Goal: Task Accomplishment & Management: Manage account settings

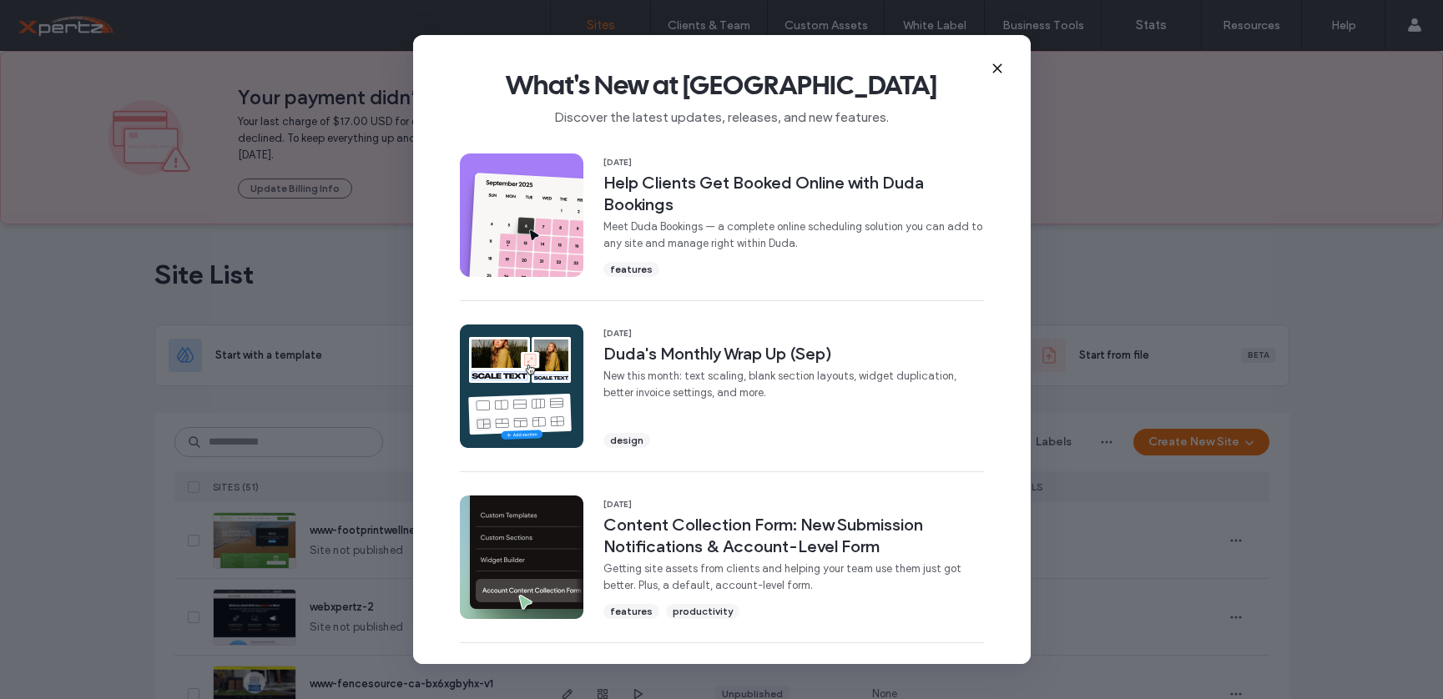
click at [998, 70] on use at bounding box center [997, 68] width 8 height 8
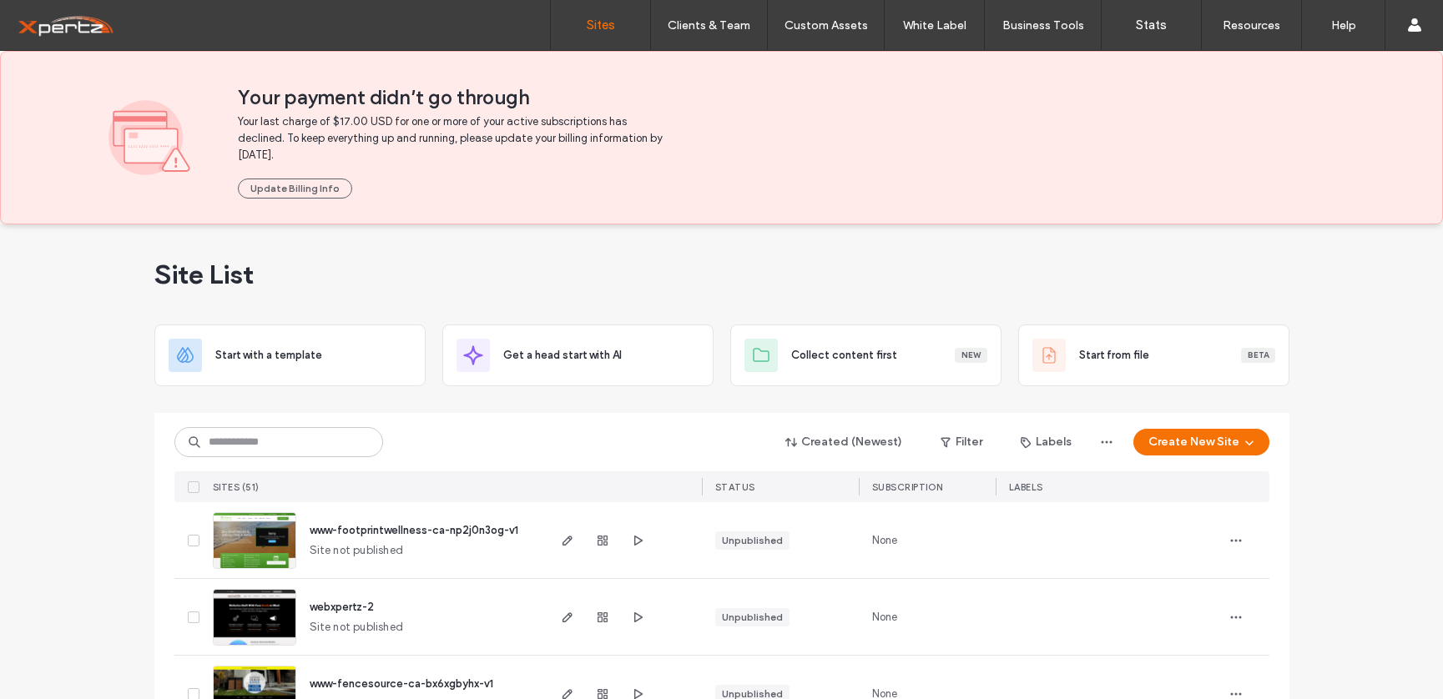
scroll to position [28, 0]
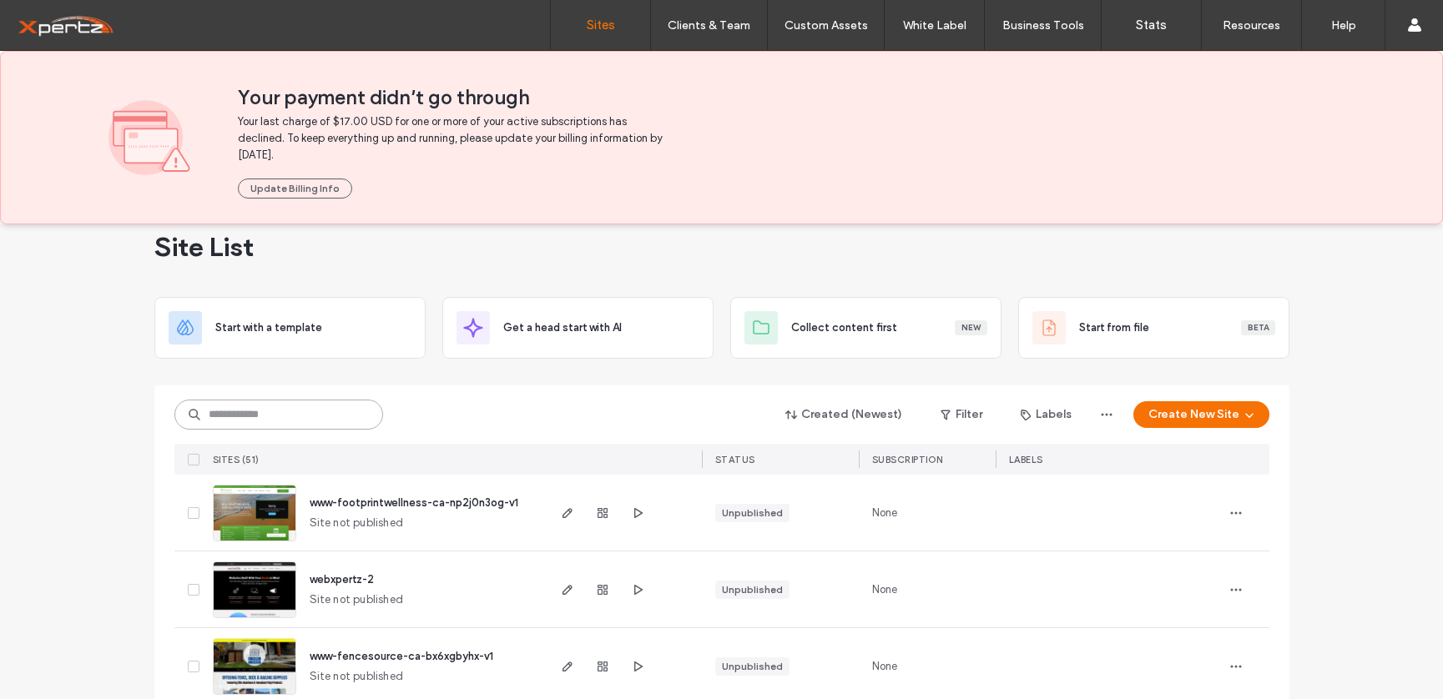
click at [297, 417] on input at bounding box center [278, 415] width 209 height 30
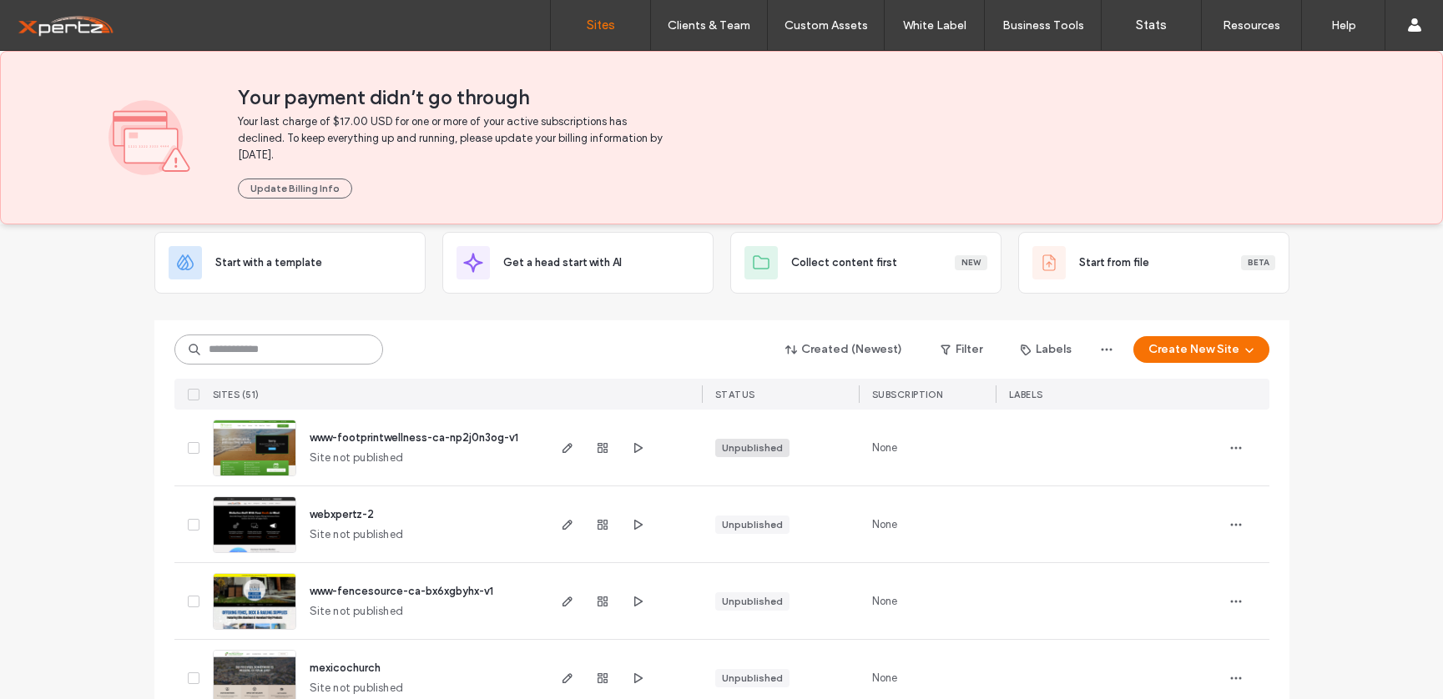
scroll to position [83, 0]
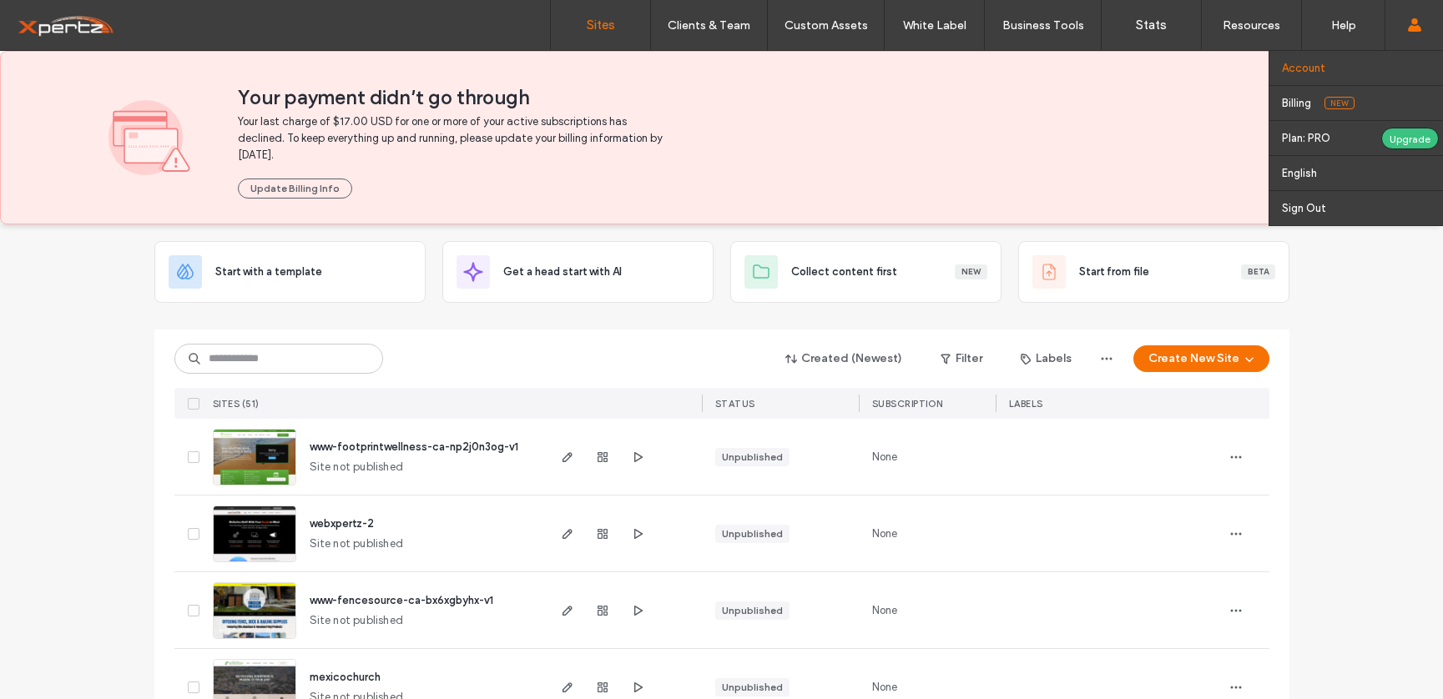
click at [1303, 67] on label "Account" at bounding box center [1303, 68] width 43 height 13
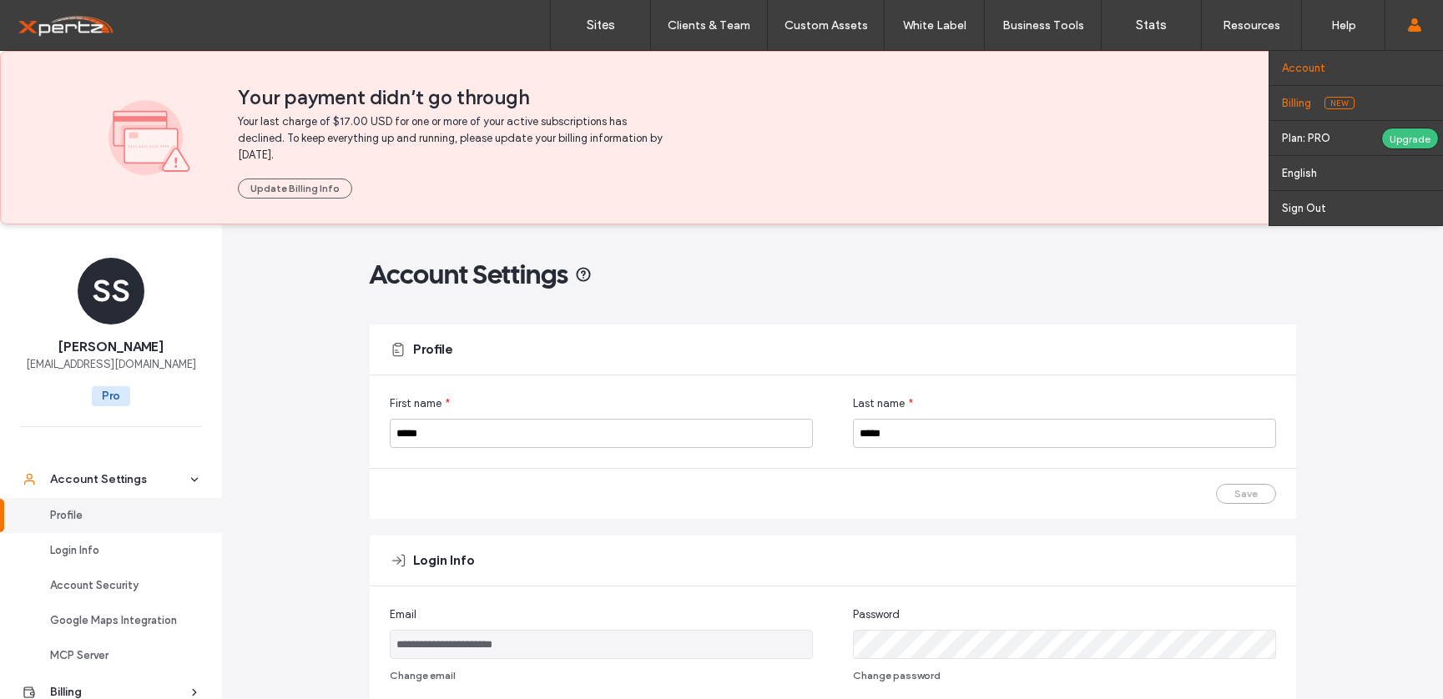
click at [1287, 106] on label "Billing" at bounding box center [1296, 103] width 29 height 13
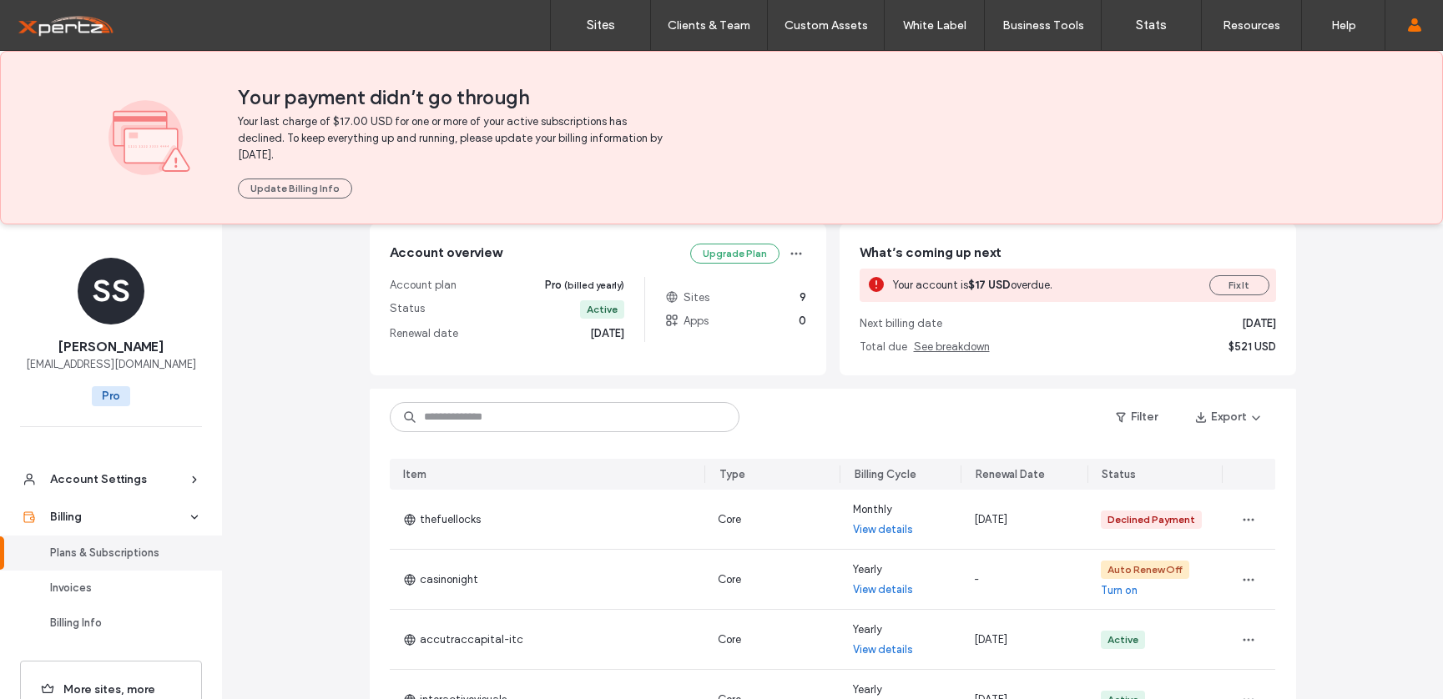
scroll to position [111, 0]
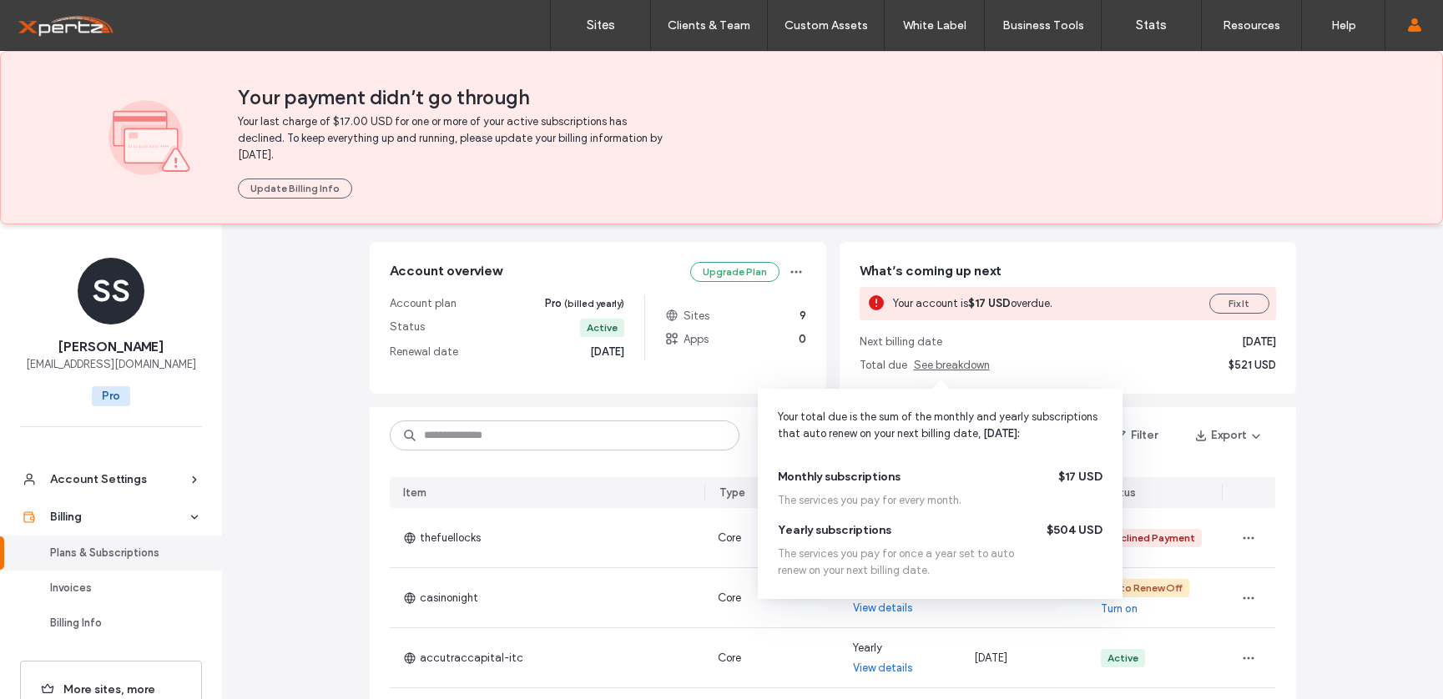
click at [1046, 527] on div "Yearly subscriptions $504 USD" at bounding box center [940, 530] width 325 height 17
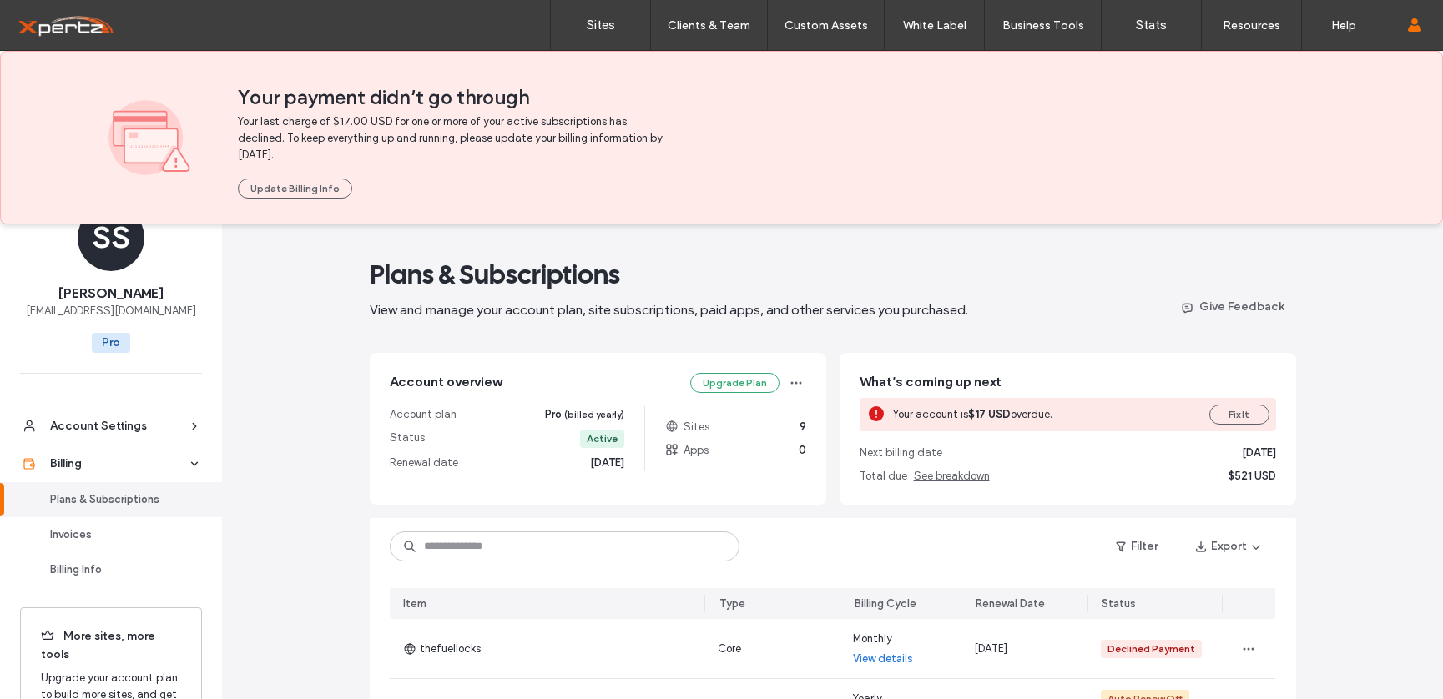
scroll to position [56, 0]
click at [66, 533] on div "Invoices" at bounding box center [118, 532] width 137 height 17
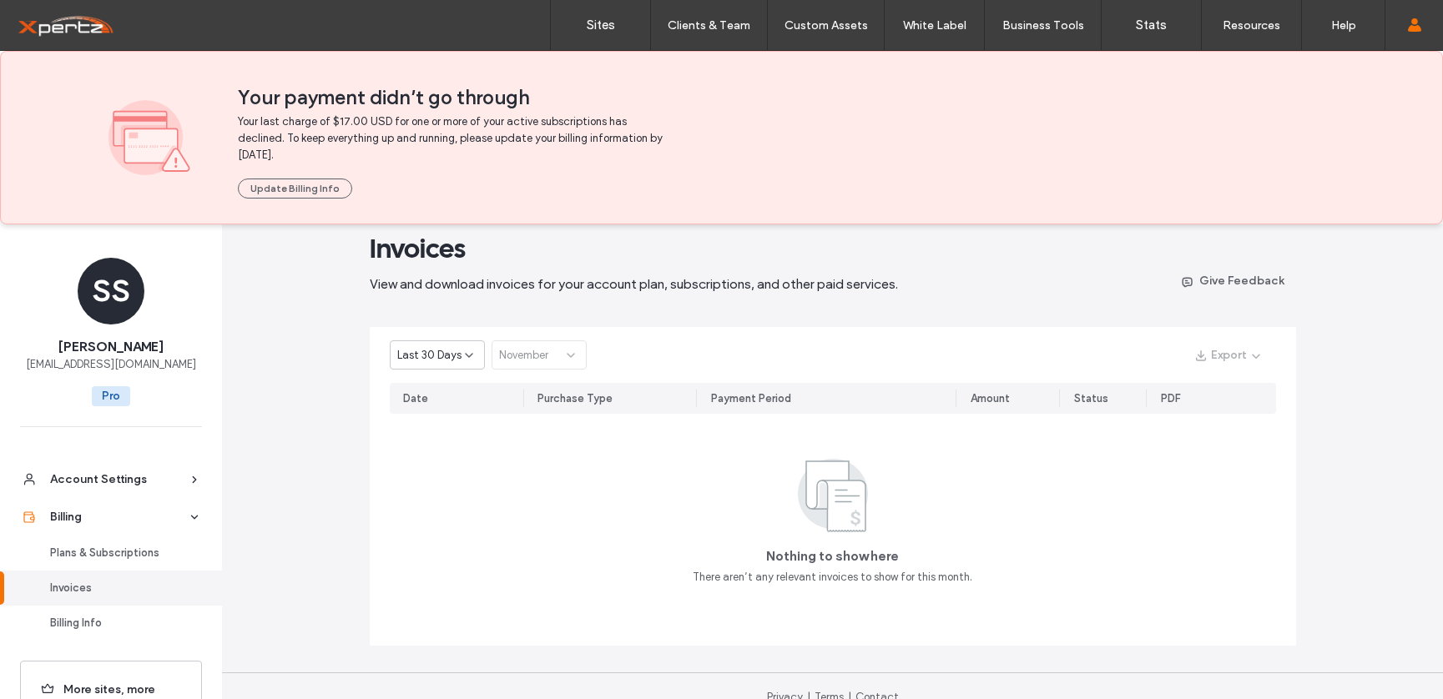
scroll to position [48, 0]
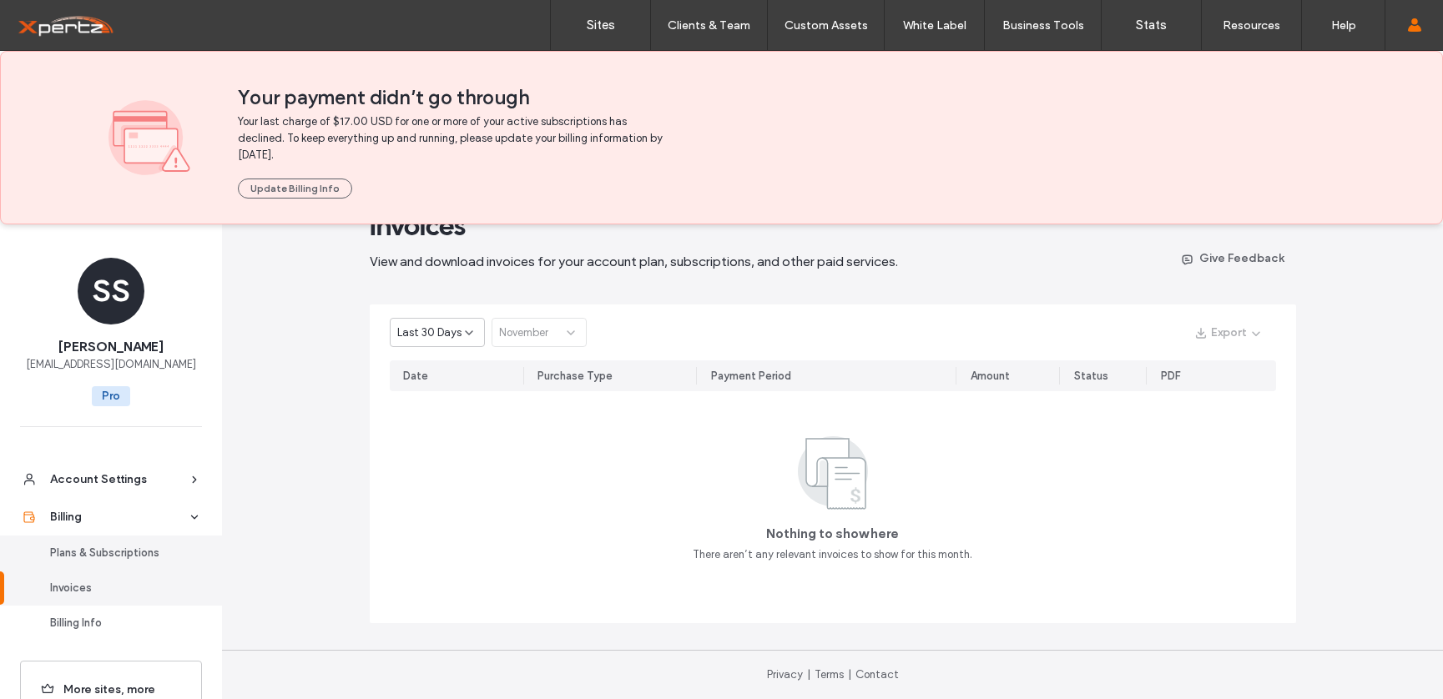
click at [91, 558] on div "Plans & Subscriptions" at bounding box center [118, 553] width 137 height 17
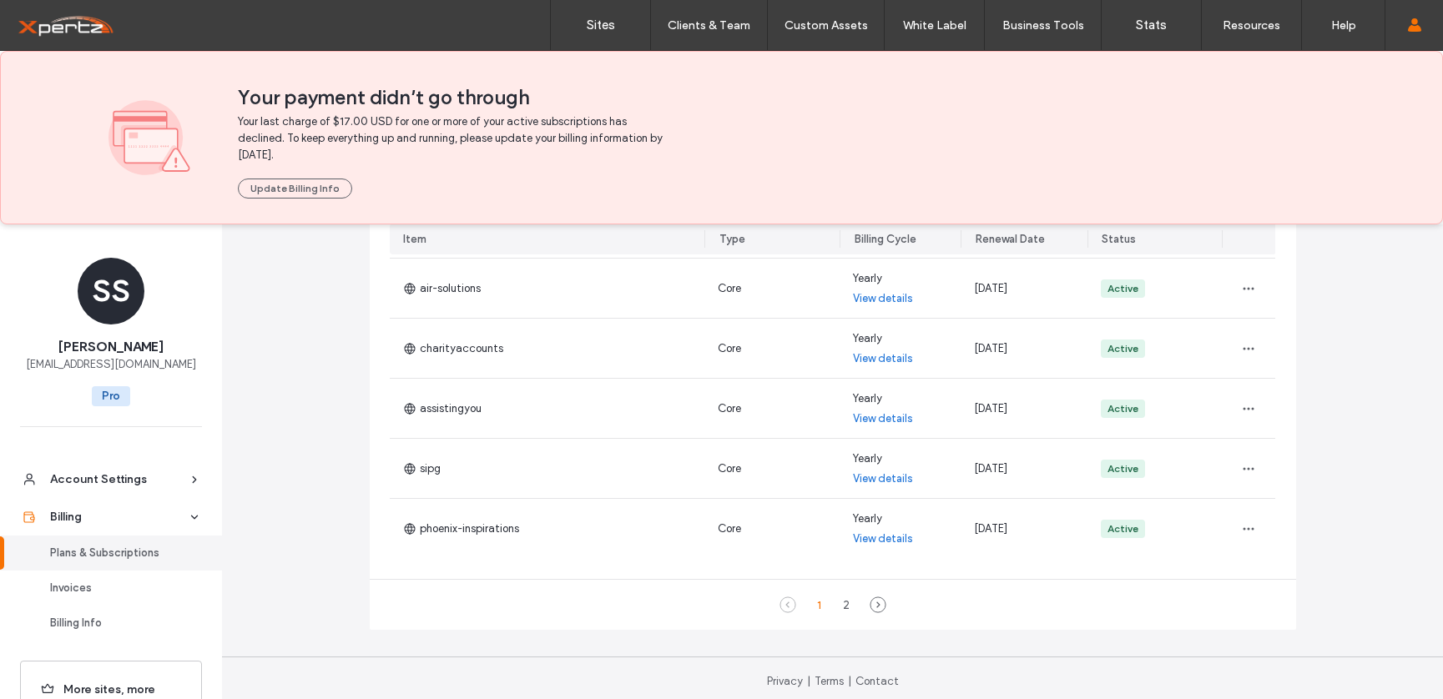
scroll to position [607, 0]
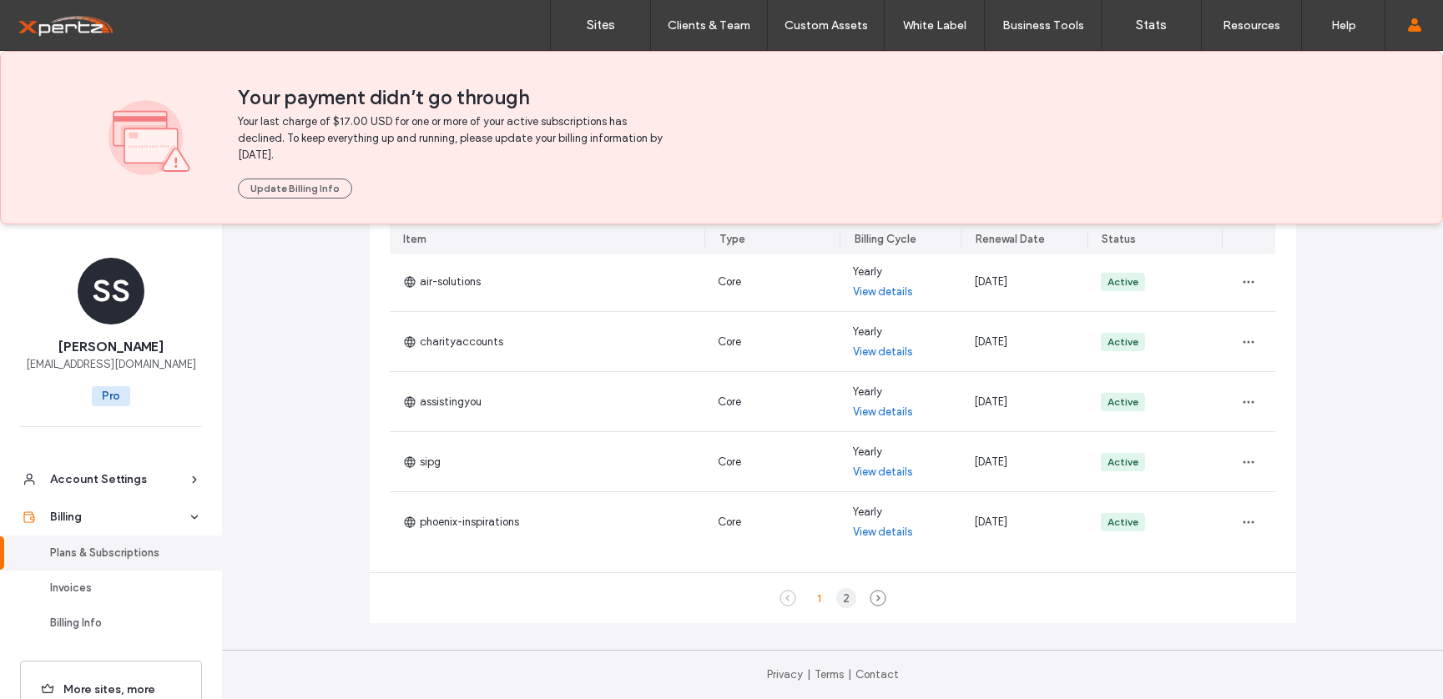
click at [839, 601] on div "2" at bounding box center [846, 598] width 20 height 20
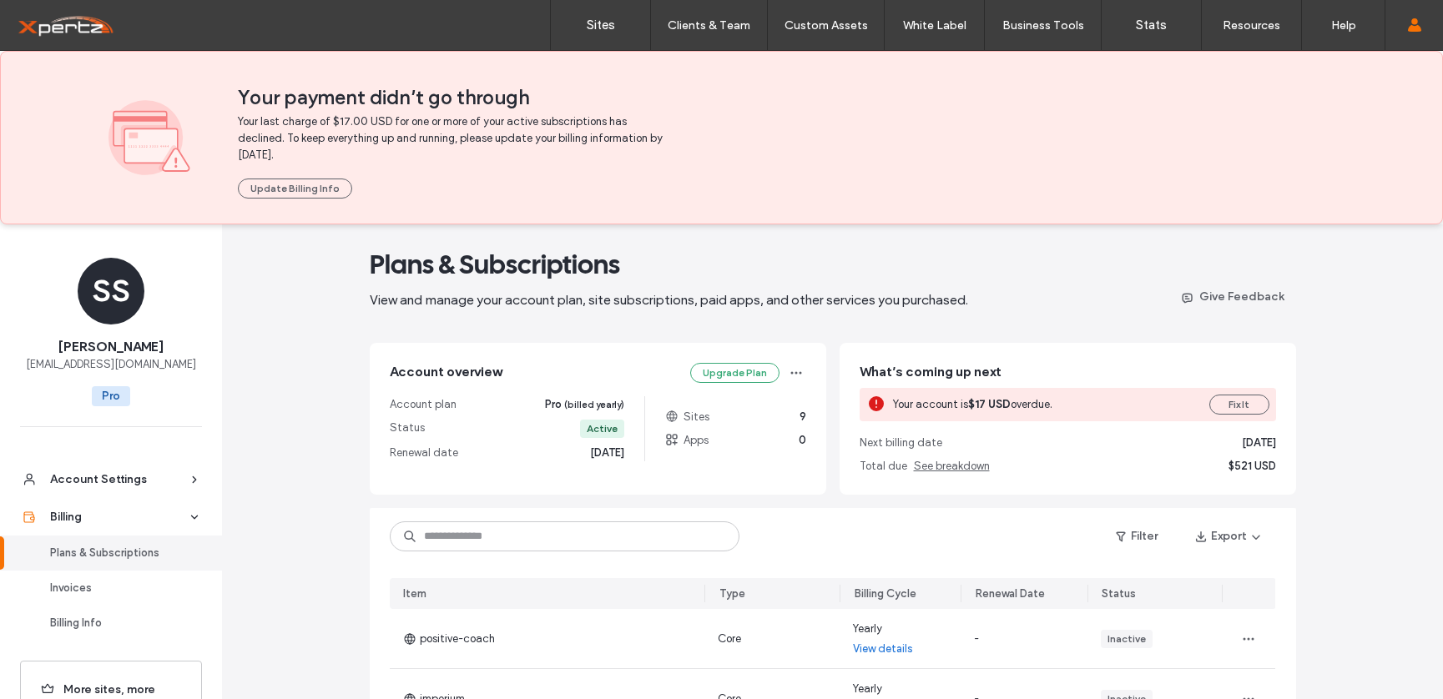
scroll to position [0, 0]
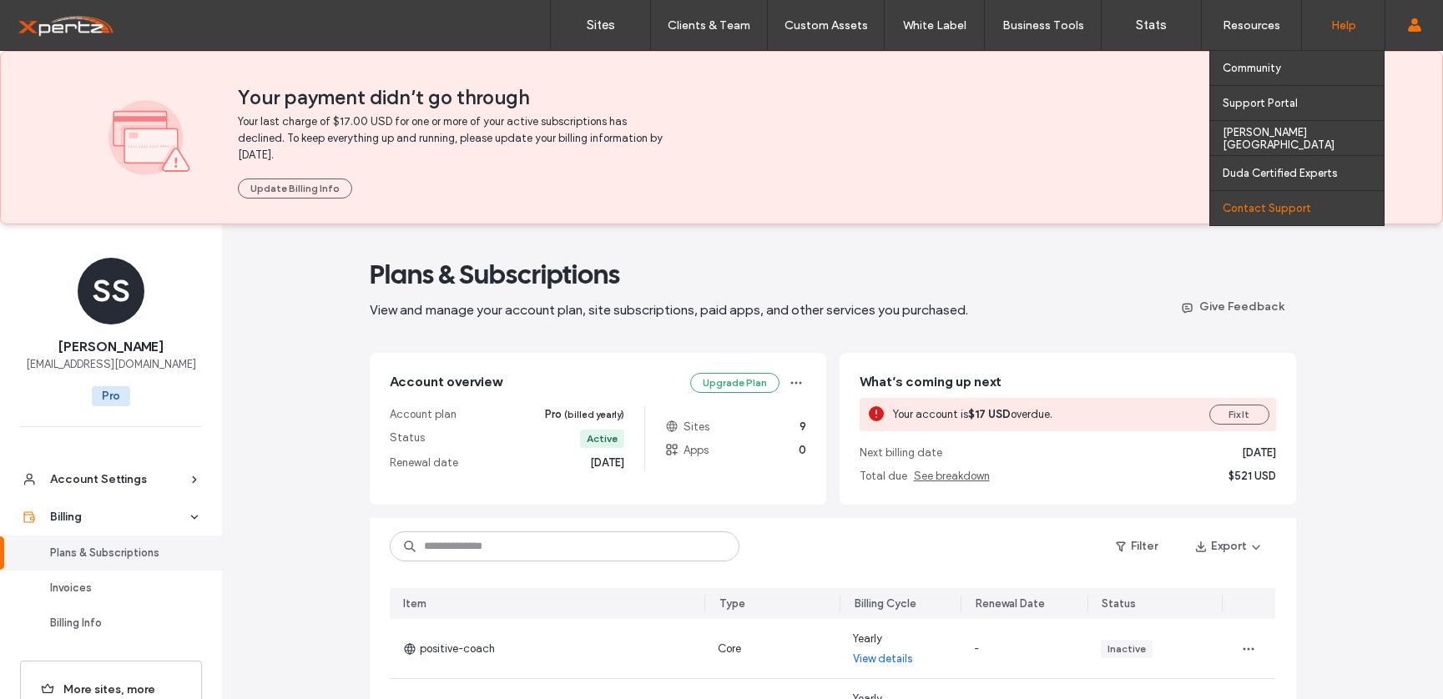
click at [1244, 204] on label "Contact Support" at bounding box center [1266, 208] width 88 height 13
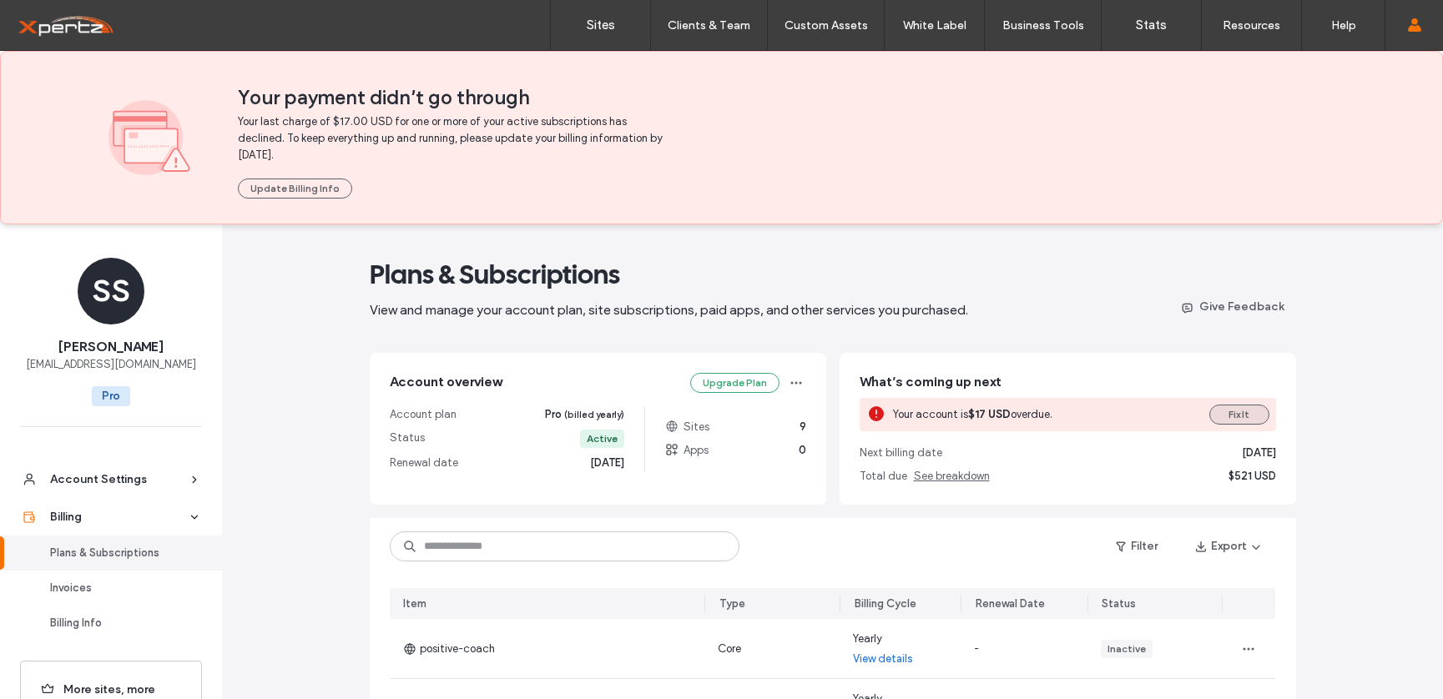
click at [1228, 416] on button "Fix It" at bounding box center [1239, 415] width 60 height 20
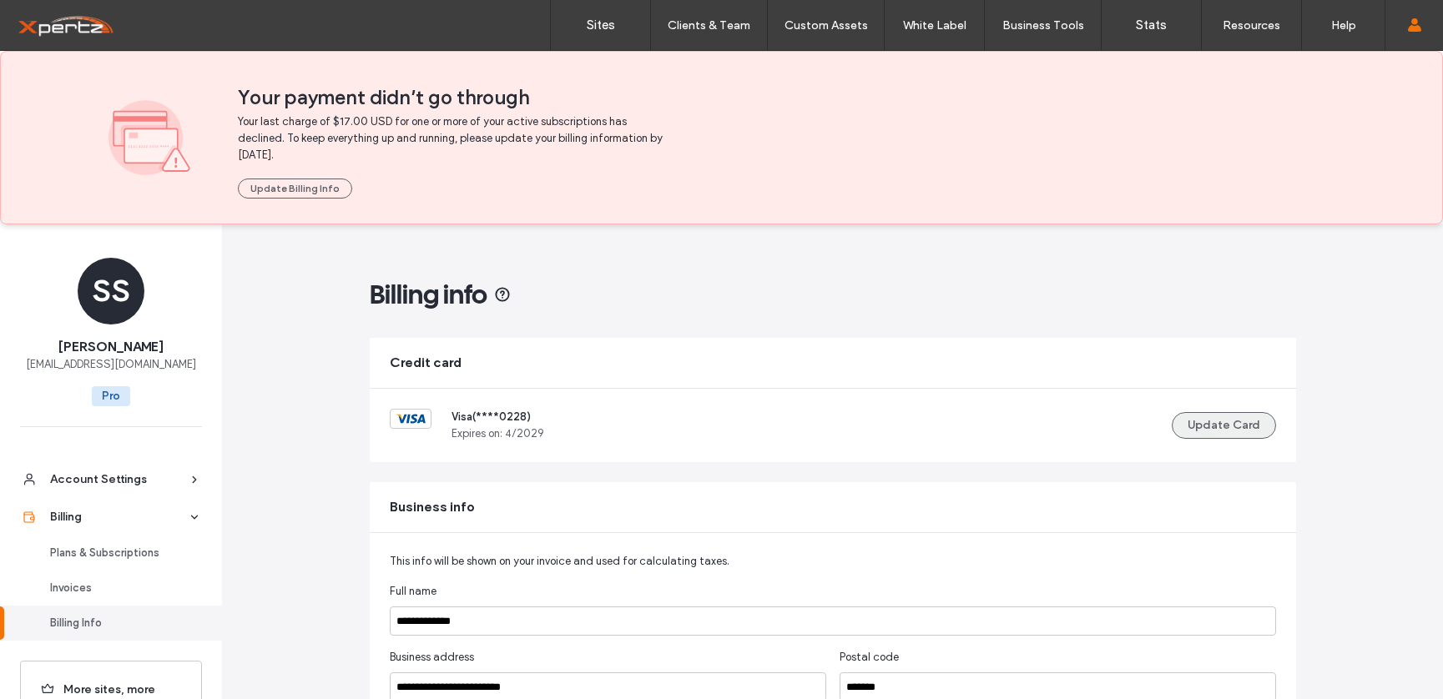
click at [1231, 426] on button "Update Card" at bounding box center [1224, 425] width 104 height 27
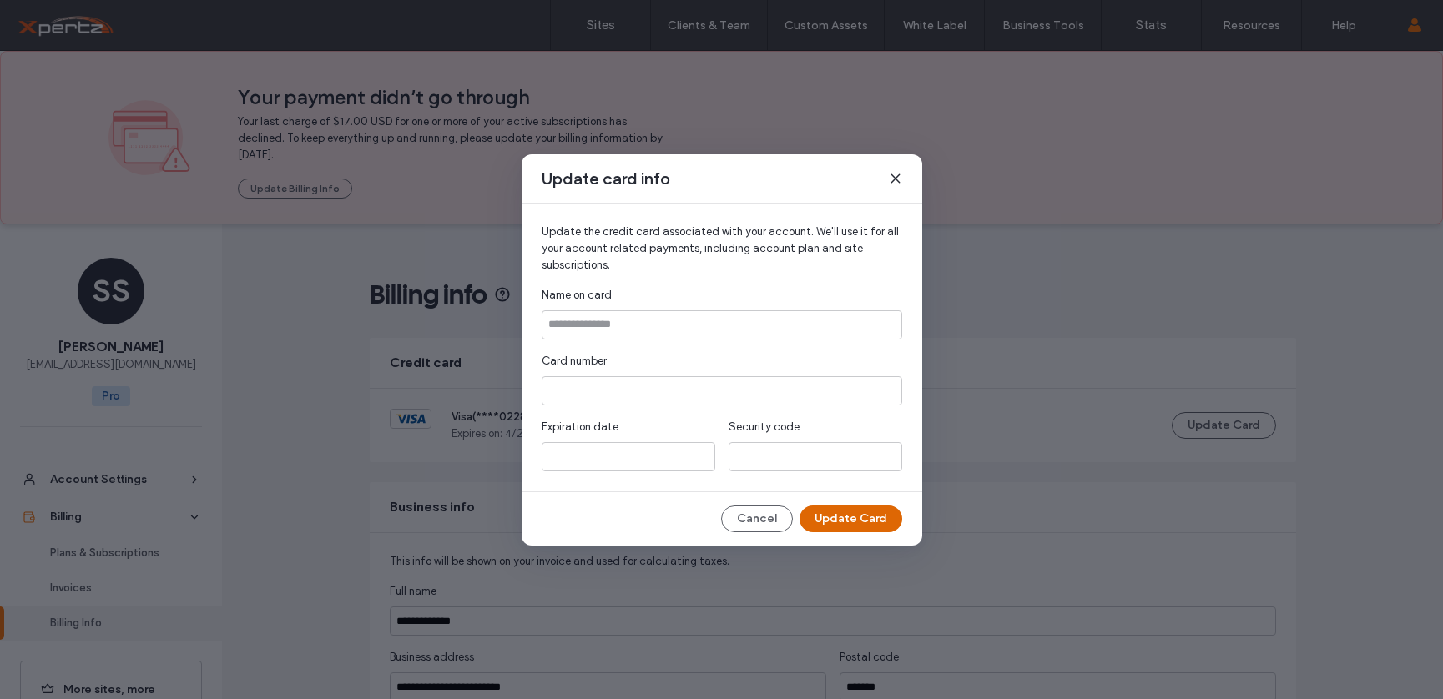
click at [849, 521] on button "Update Card" at bounding box center [850, 519] width 103 height 27
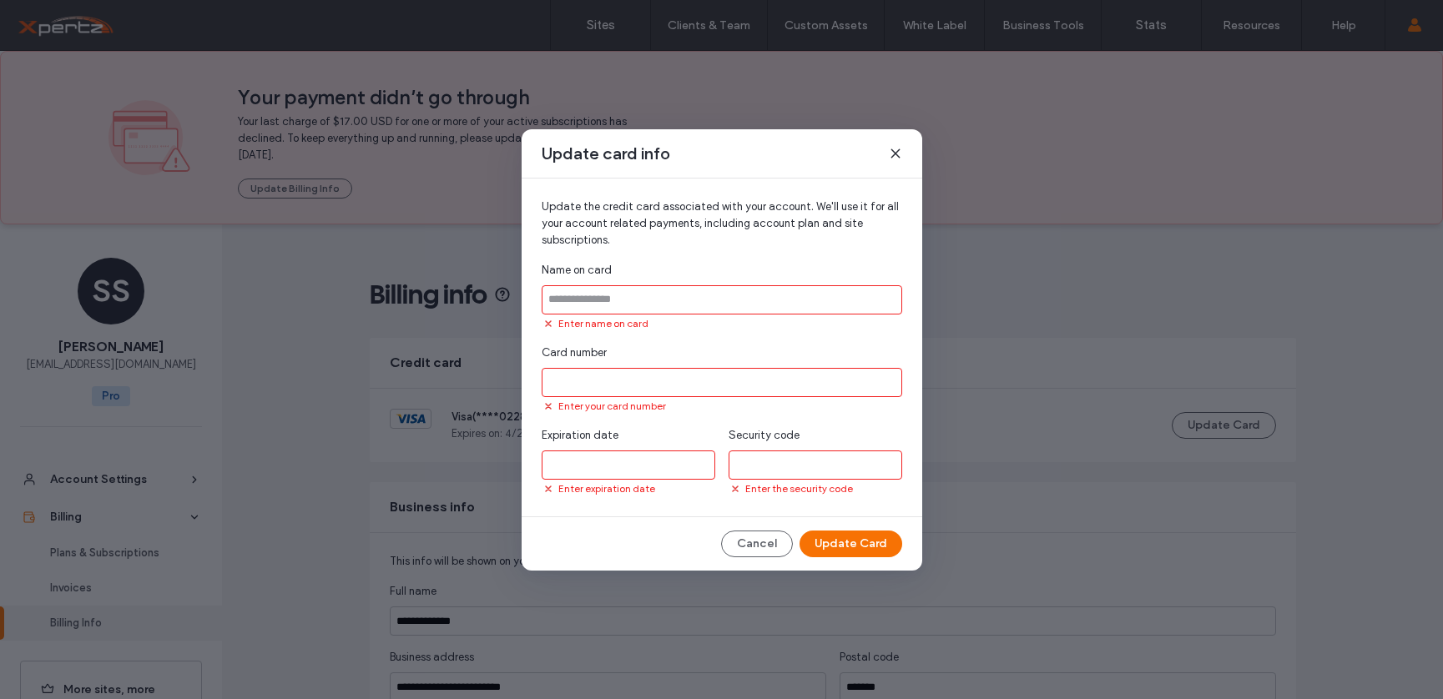
click at [682, 310] on input at bounding box center [722, 299] width 360 height 29
click at [682, 305] on input at bounding box center [722, 299] width 360 height 29
click at [683, 305] on input at bounding box center [722, 299] width 360 height 29
click at [744, 303] on input at bounding box center [722, 299] width 360 height 29
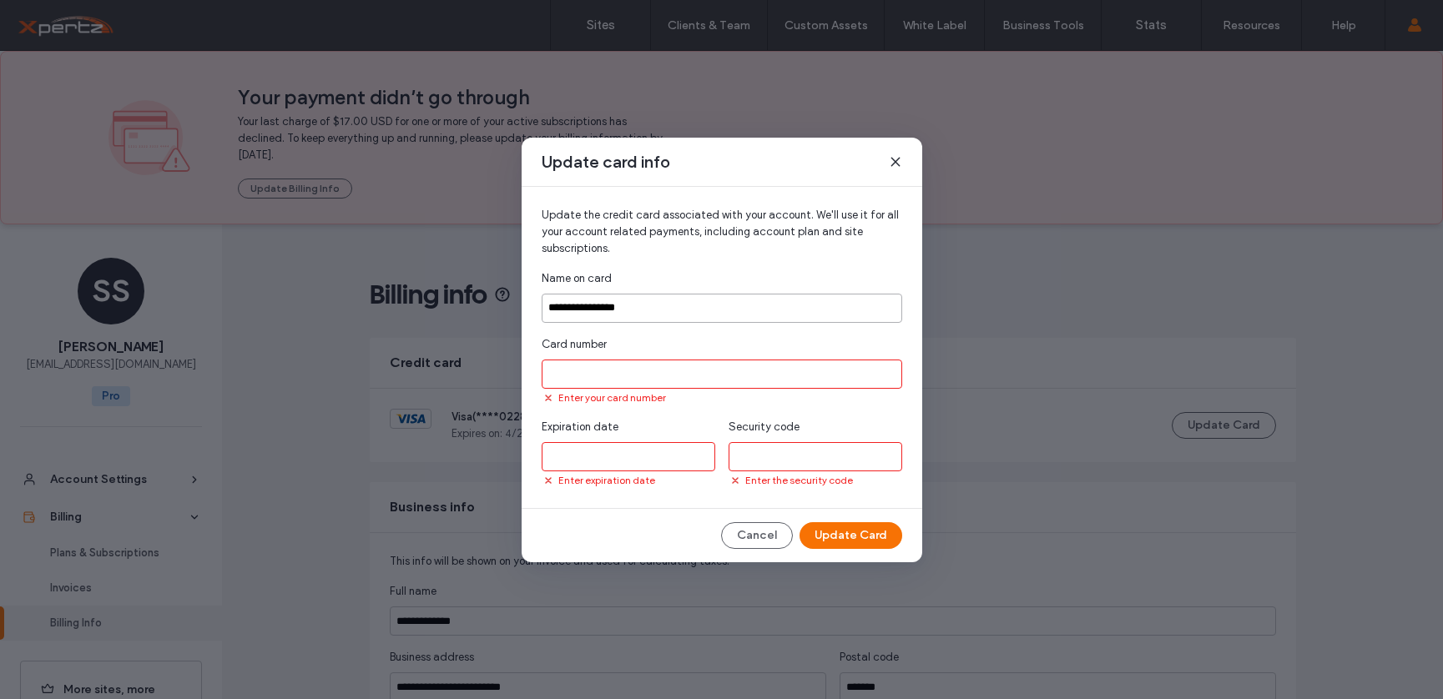
type input "**********"
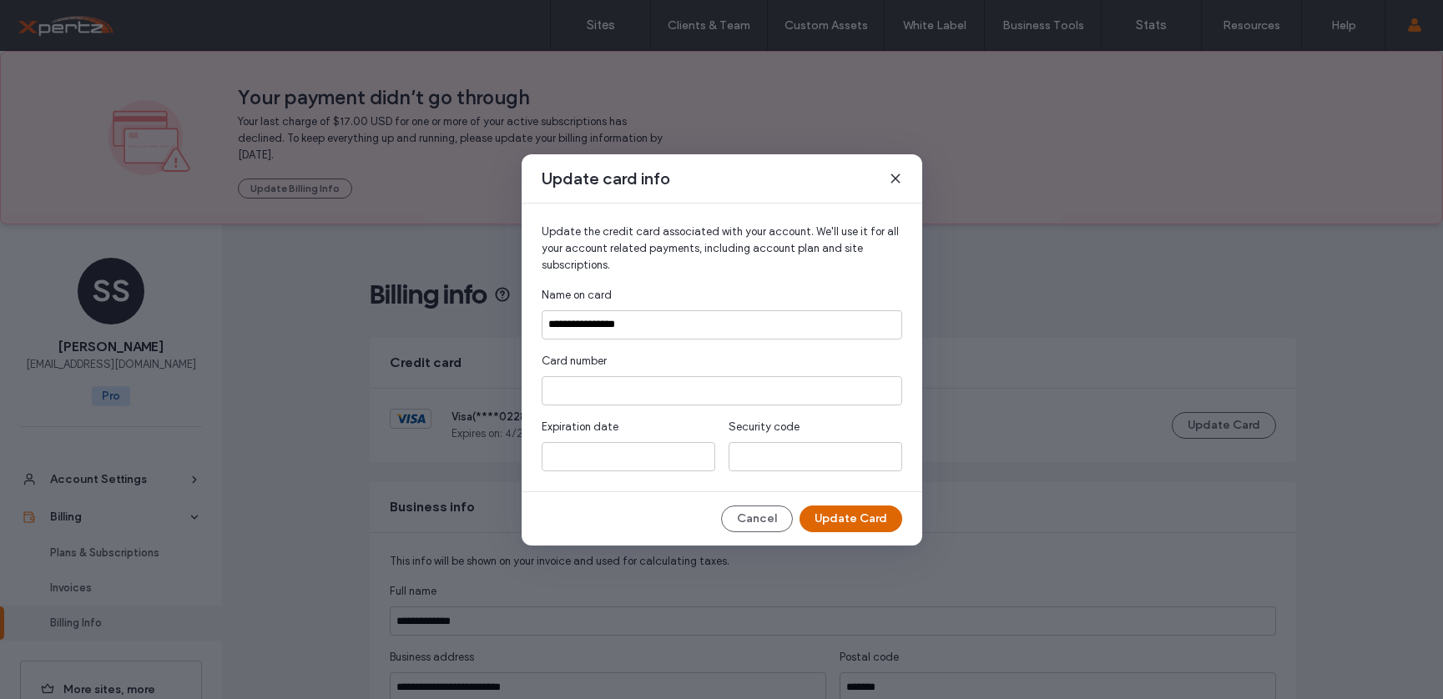
click at [843, 516] on button "Update Card" at bounding box center [850, 519] width 103 height 27
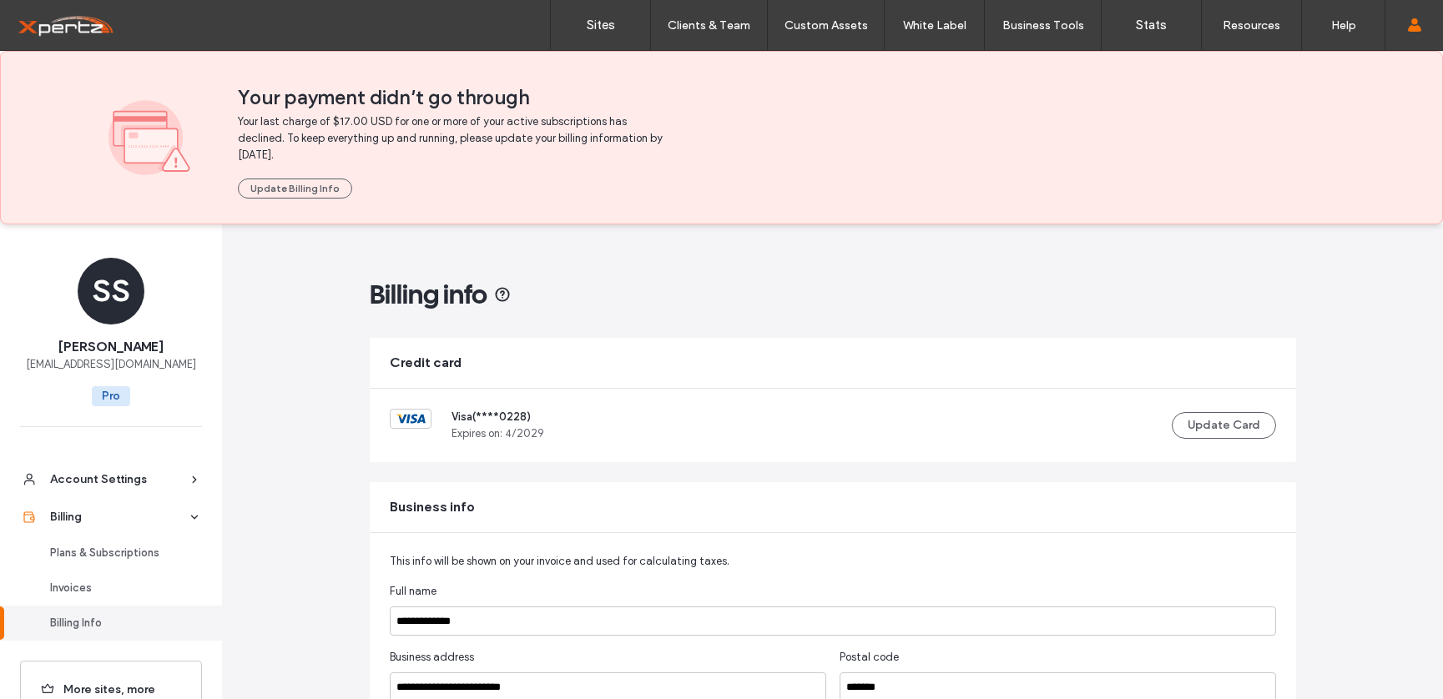
click at [593, 26] on label "Sites" at bounding box center [601, 25] width 28 height 15
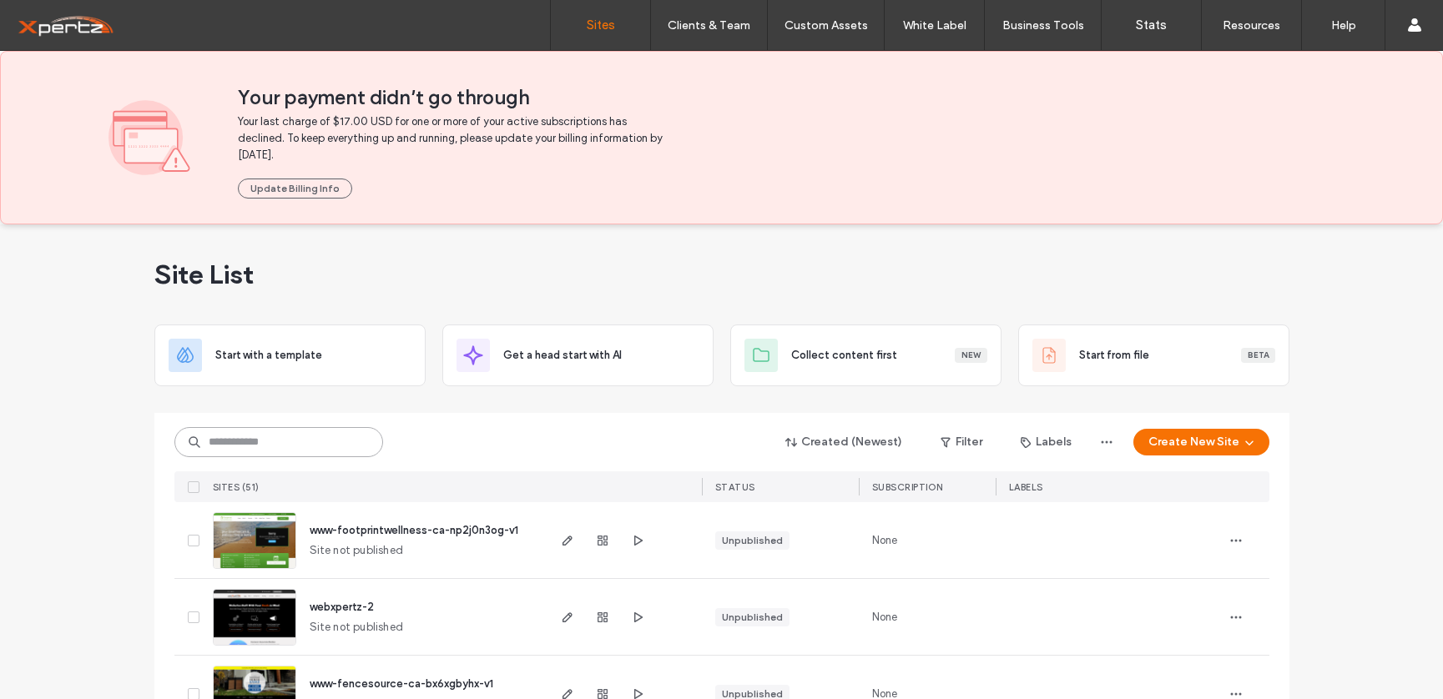
click at [305, 436] on input at bounding box center [278, 442] width 209 height 30
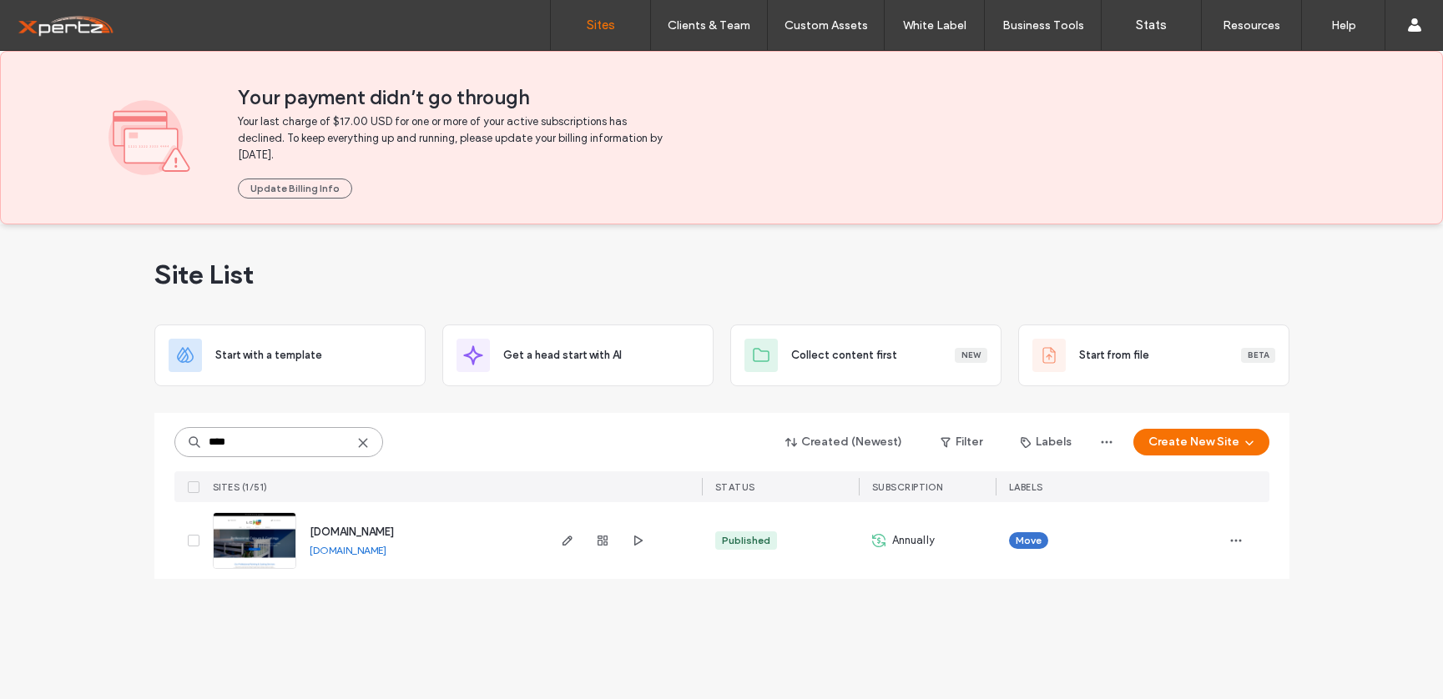
type input "****"
